Goal: Check status: Check status

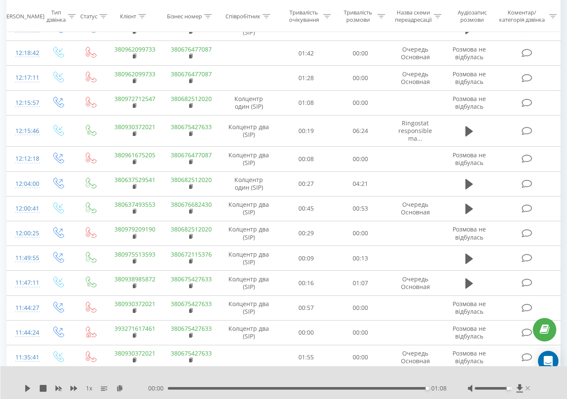
click at [528, 387] on icon at bounding box center [527, 388] width 4 height 7
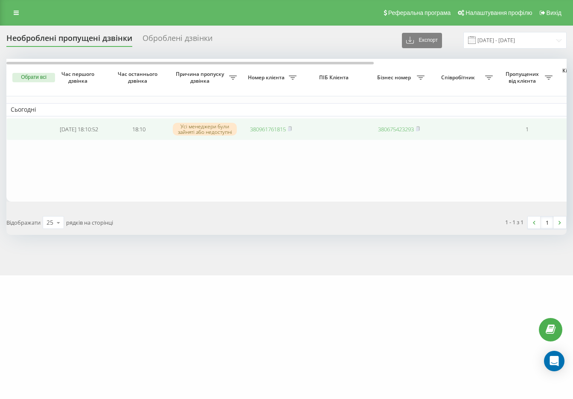
click at [280, 128] on link "380961761815" at bounding box center [268, 129] width 36 height 8
